Goal: Information Seeking & Learning: Check status

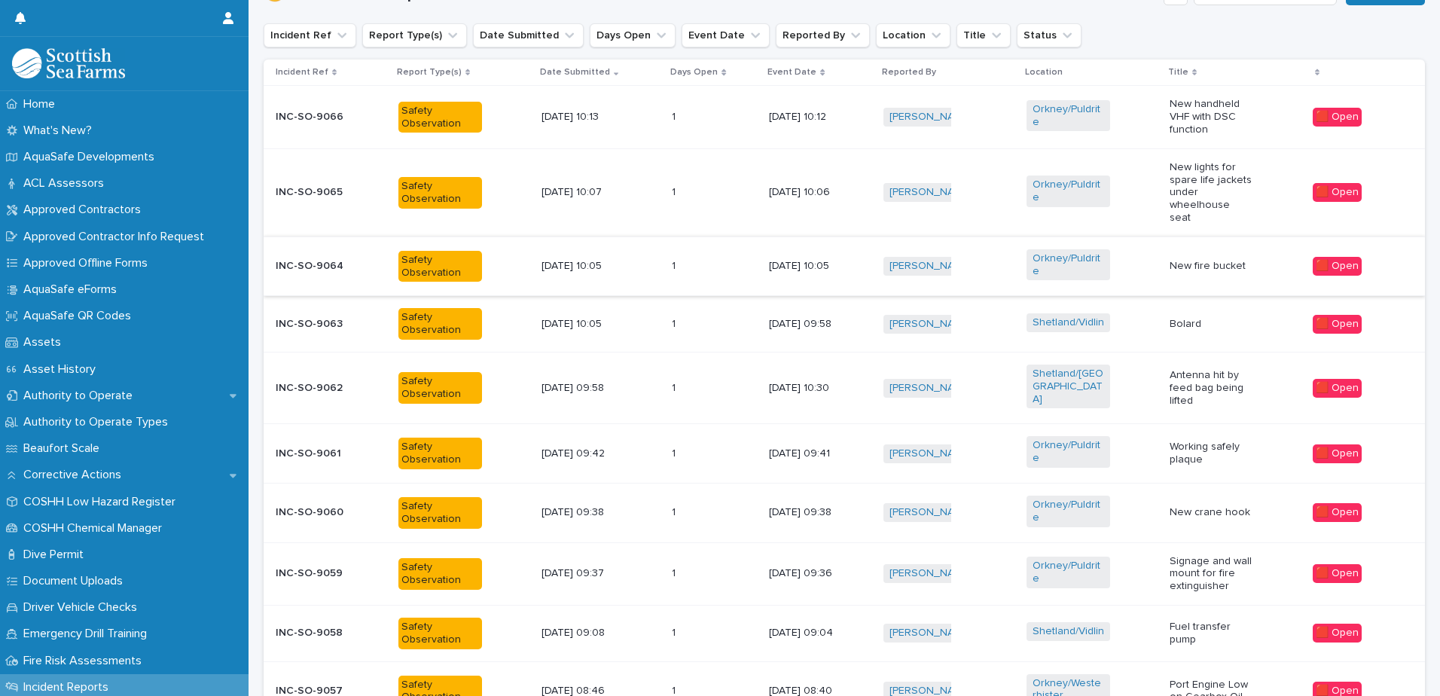
scroll to position [305, 0]
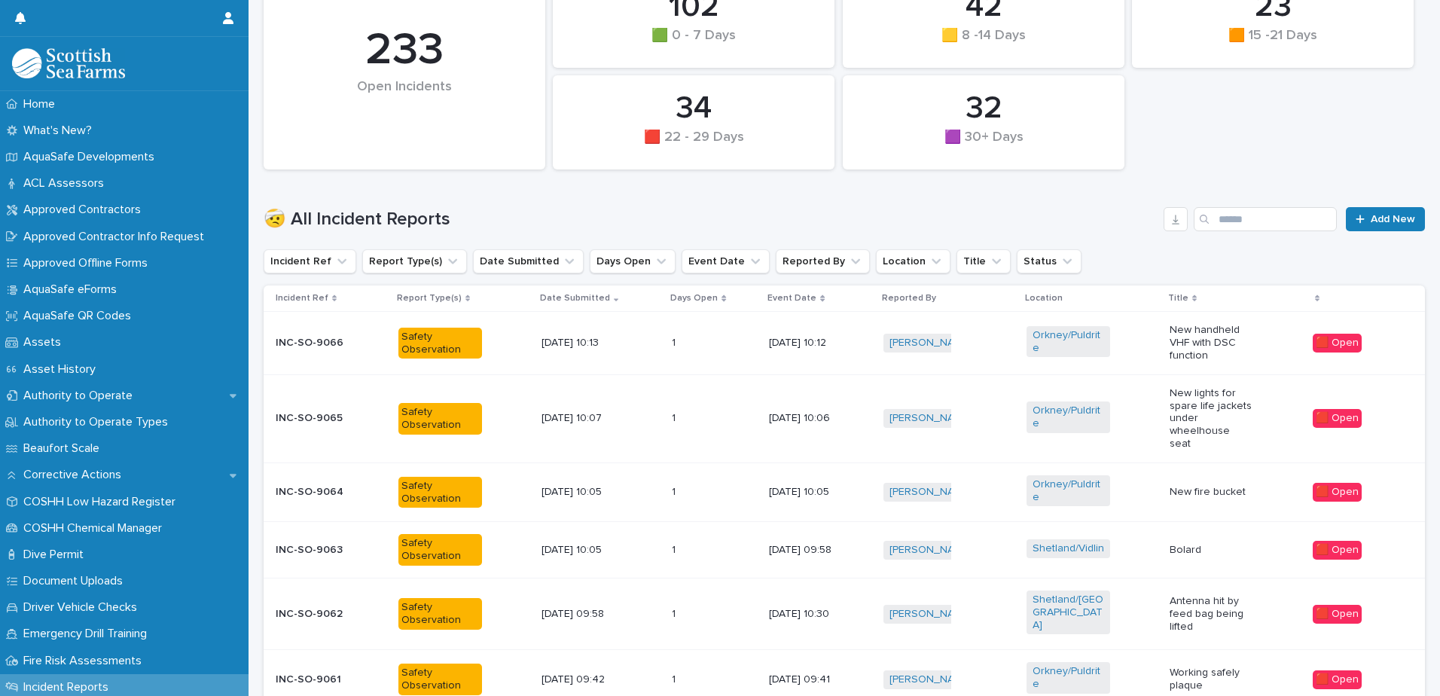
click at [1215, 356] on p "New handheld VHF with DSC function" at bounding box center [1212, 343] width 84 height 38
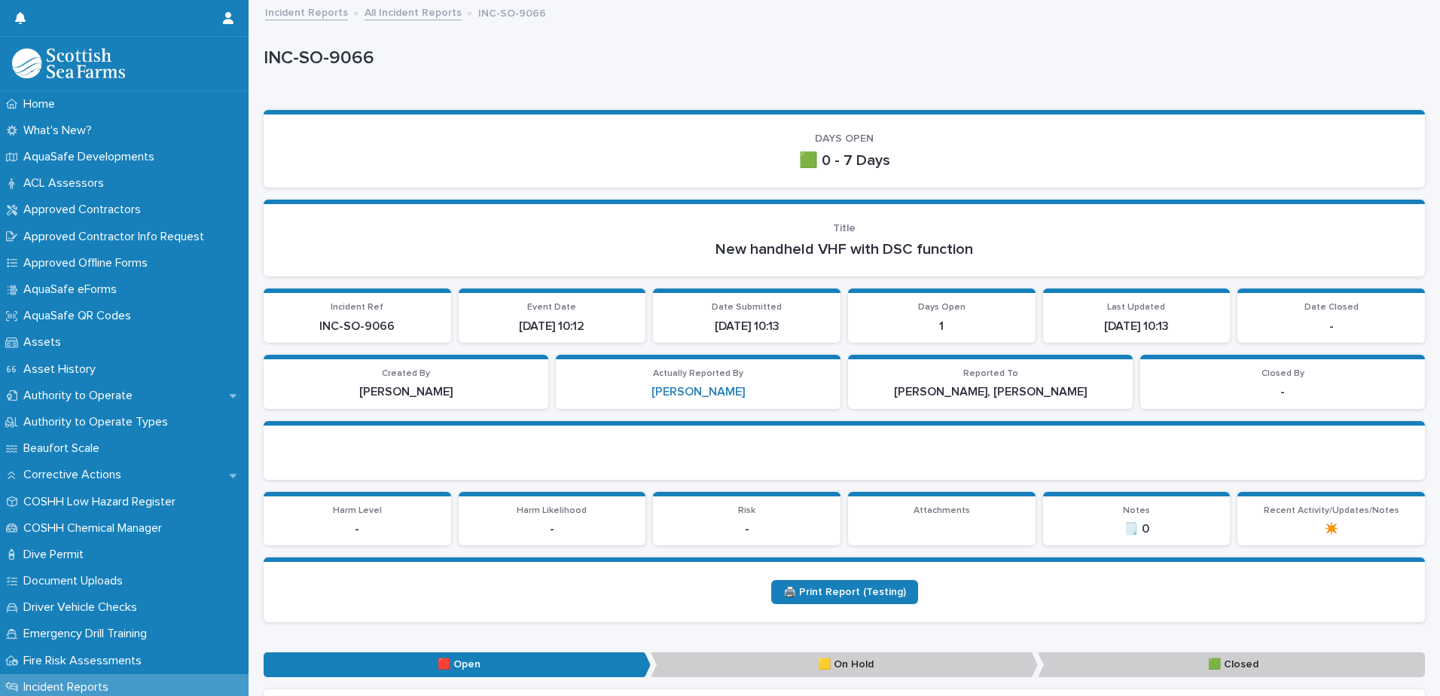
click at [427, 18] on link "All Incident Reports" at bounding box center [412, 11] width 97 height 17
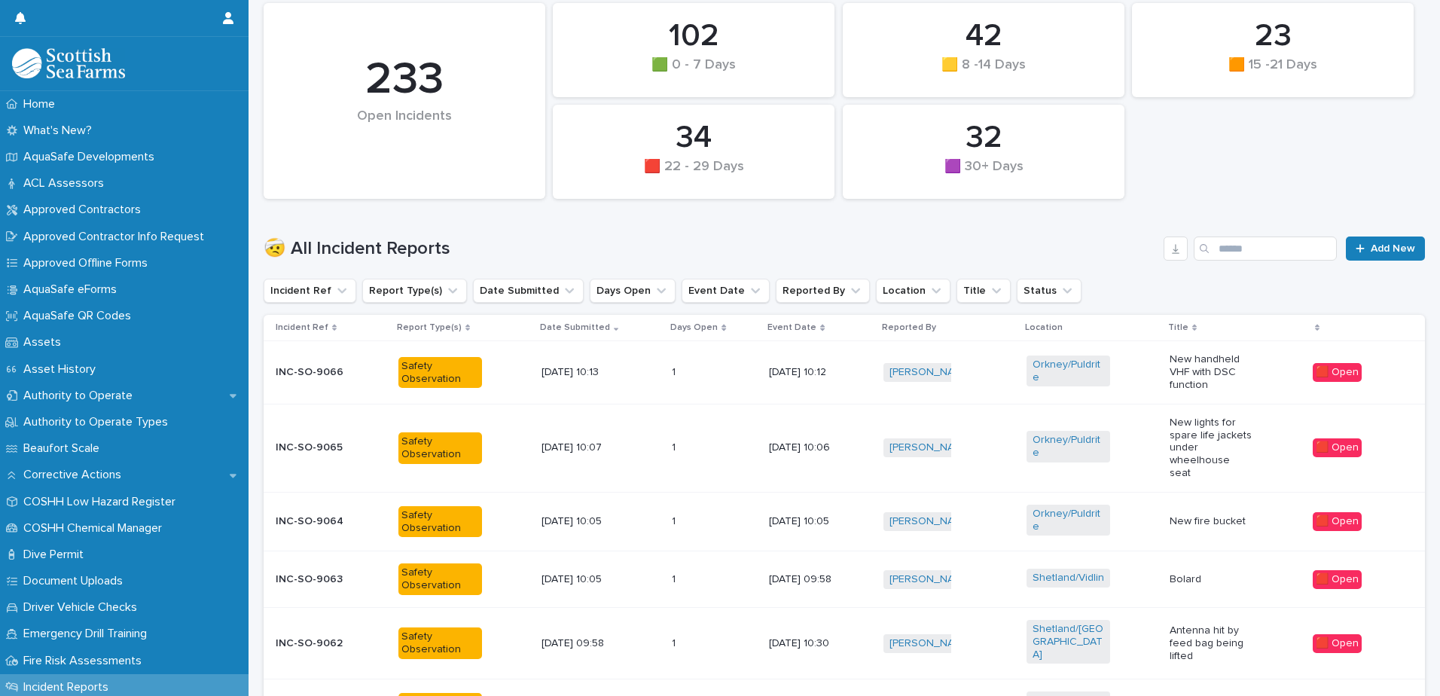
scroll to position [301, 0]
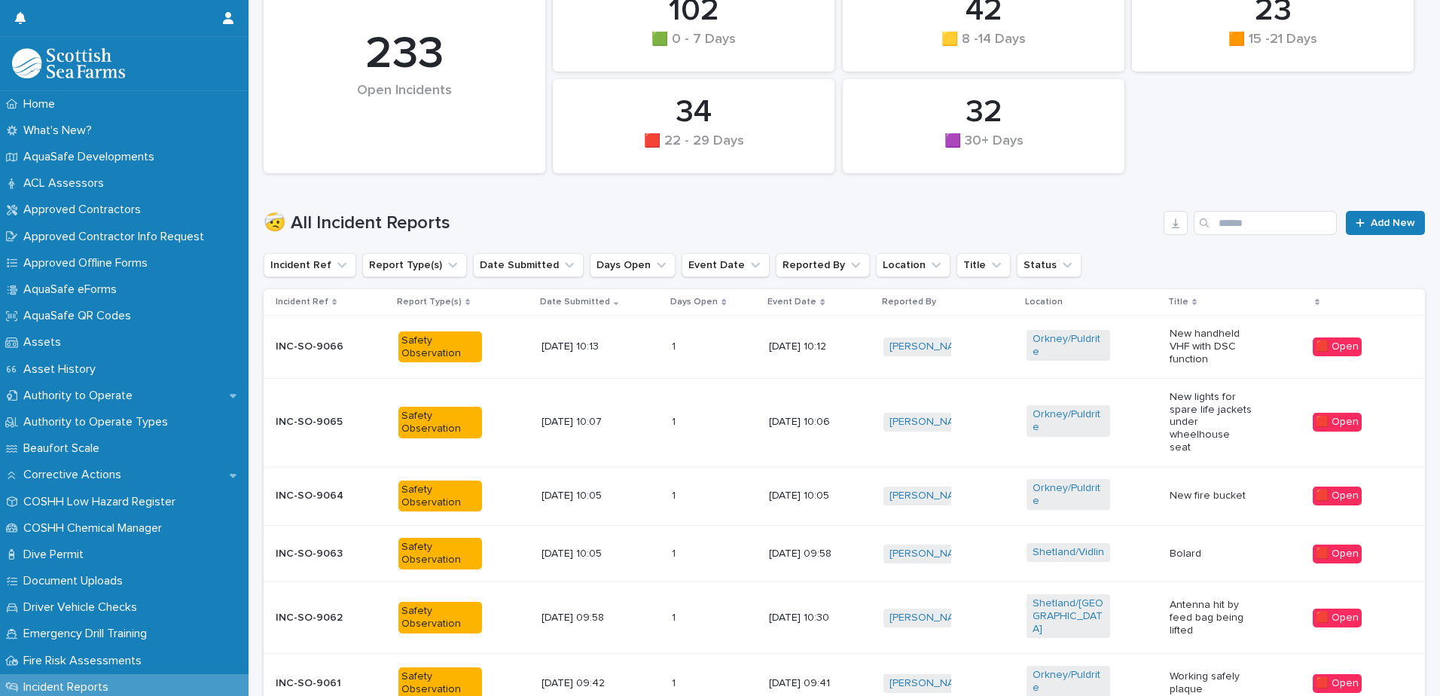
click at [1209, 547] on p "Bolard" at bounding box center [1212, 553] width 84 height 13
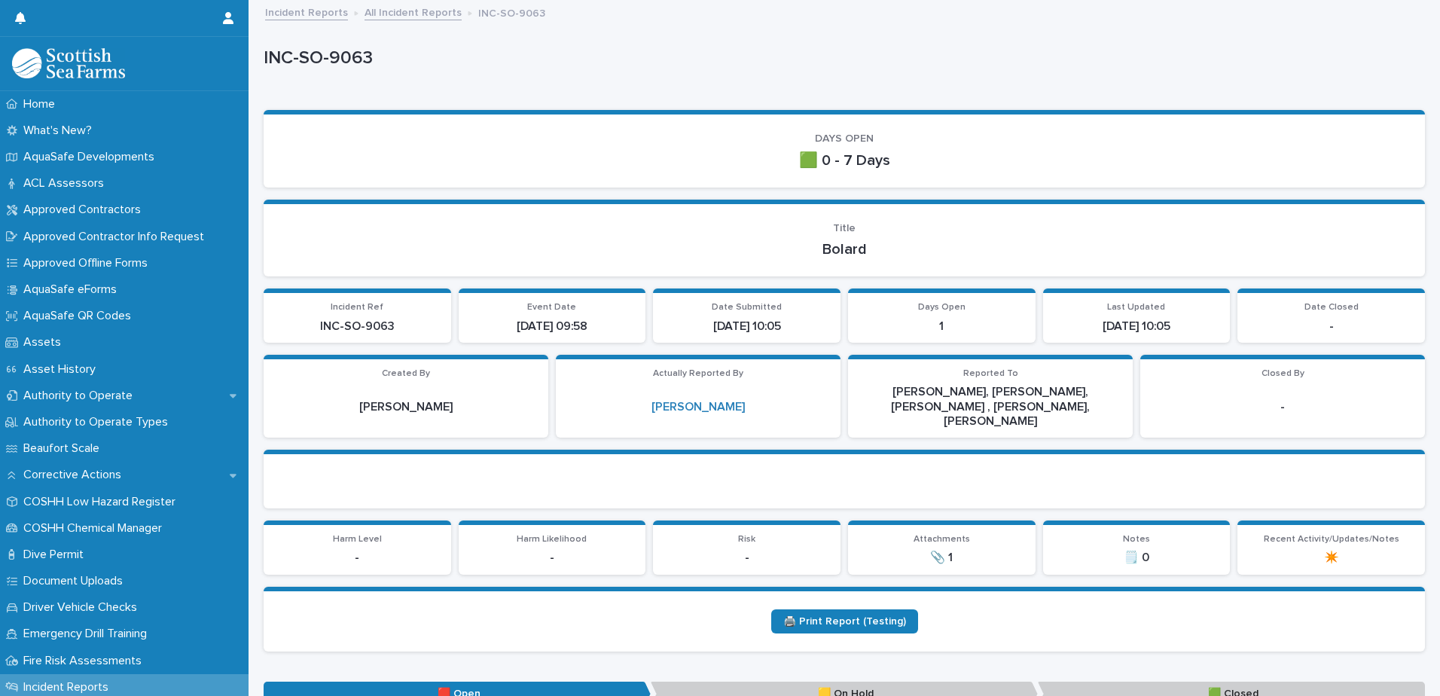
click at [445, 18] on link "All Incident Reports" at bounding box center [412, 11] width 97 height 17
